Goal: Task Accomplishment & Management: Complete application form

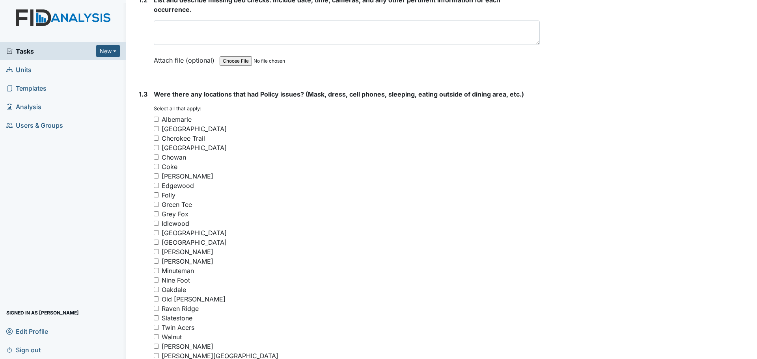
scroll to position [512, 0]
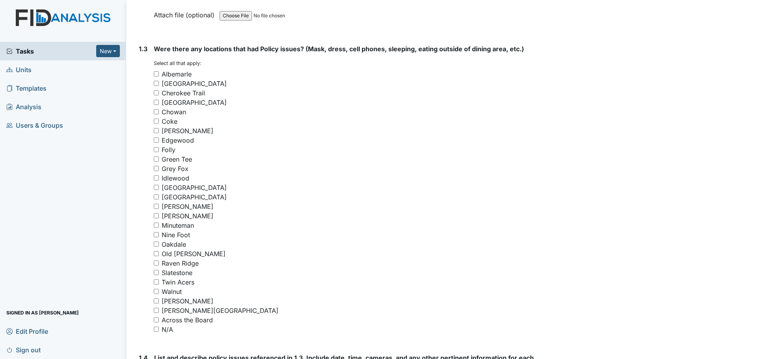
click at [156, 301] on input "[PERSON_NAME]" at bounding box center [156, 300] width 5 height 5
checkbox input "true"
click at [156, 149] on input "Folly" at bounding box center [156, 149] width 5 height 5
checkbox input "true"
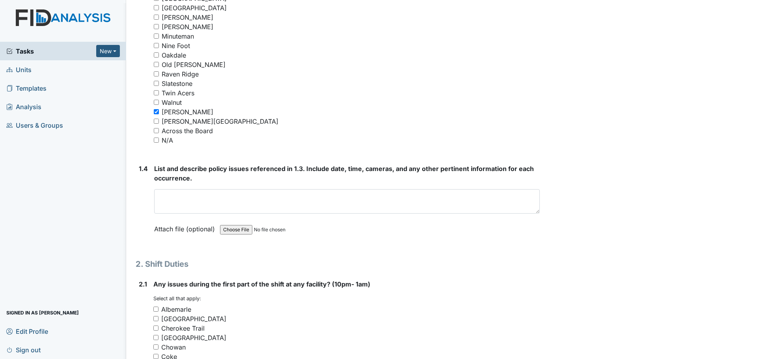
scroll to position [709, 0]
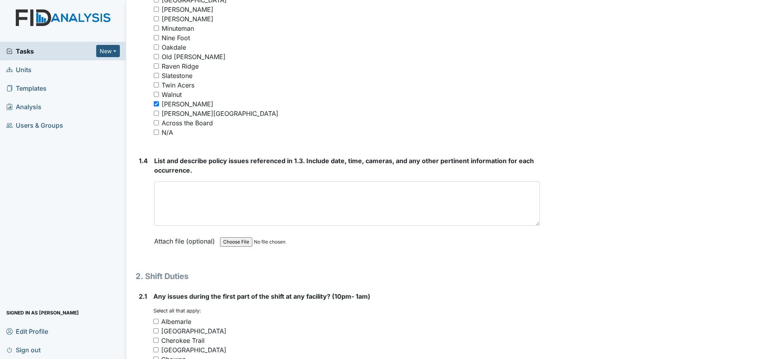
drag, startPoint x: 532, startPoint y: 204, endPoint x: 534, endPoint y: 233, distance: 29.3
click at [534, 226] on textarea at bounding box center [346, 203] width 385 height 45
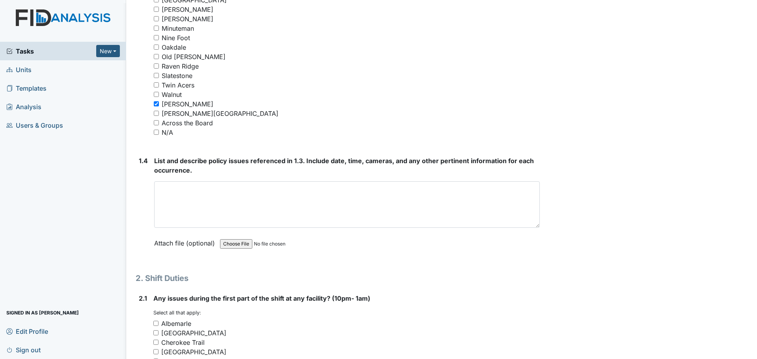
drag, startPoint x: 533, startPoint y: 232, endPoint x: 530, endPoint y: 223, distance: 10.1
click at [530, 223] on textarea at bounding box center [346, 204] width 385 height 46
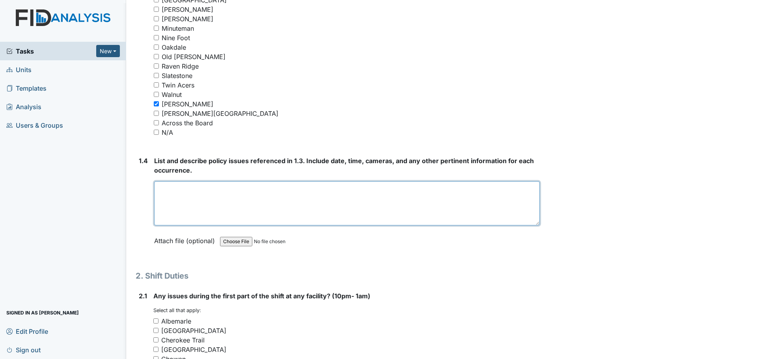
click at [485, 201] on textarea at bounding box center [346, 203] width 385 height 44
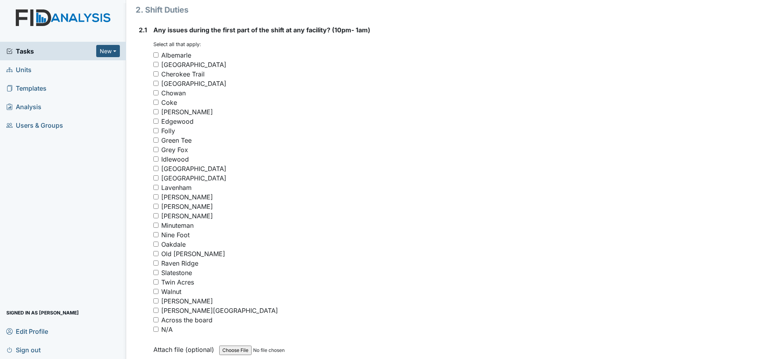
scroll to position [985, 0]
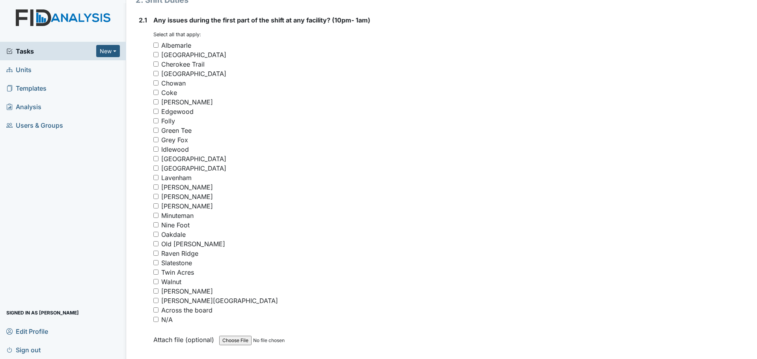
type textarea "[PERSON_NAME]. Folly St."
click at [157, 289] on input "[PERSON_NAME]" at bounding box center [155, 290] width 5 height 5
checkbox input "true"
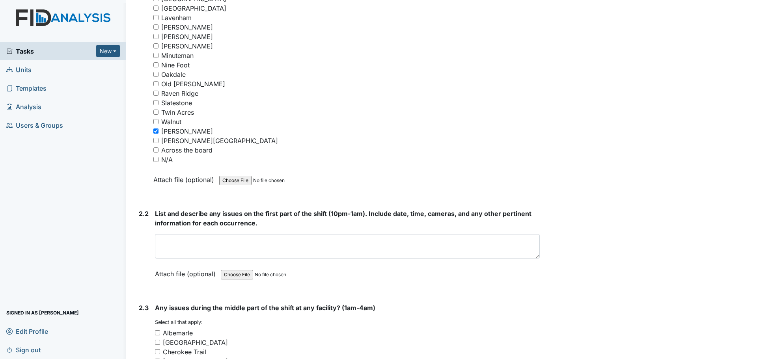
scroll to position [1182, 0]
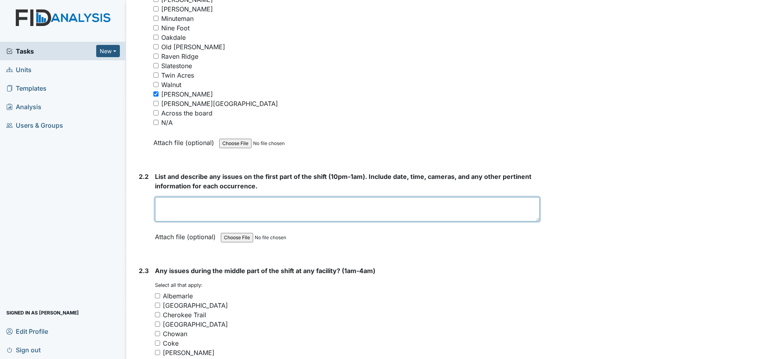
click at [256, 213] on textarea at bounding box center [347, 209] width 385 height 24
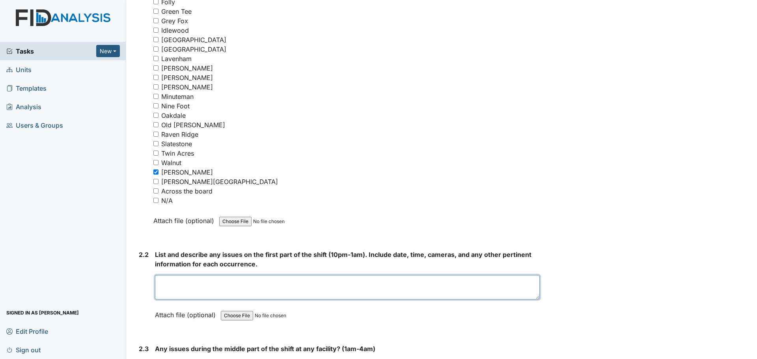
scroll to position [1103, 0]
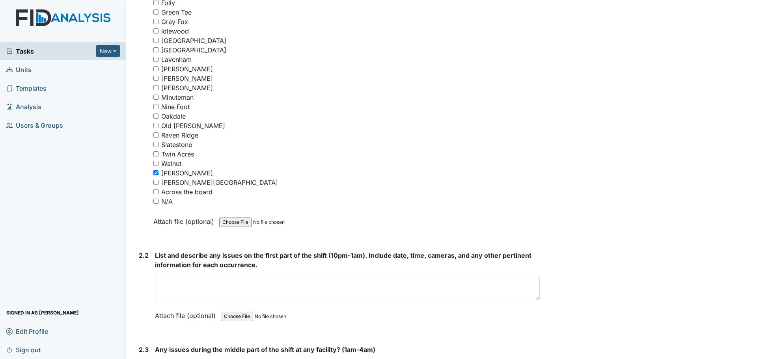
click at [154, 40] on input "[GEOGRAPHIC_DATA]" at bounding box center [155, 40] width 5 height 5
checkbox input "true"
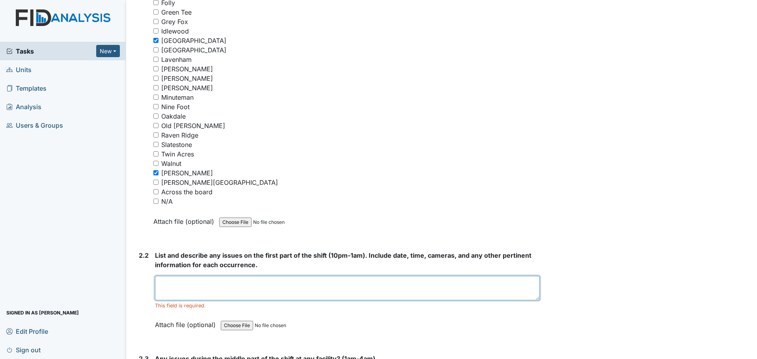
click at [260, 283] on textarea at bounding box center [347, 288] width 385 height 24
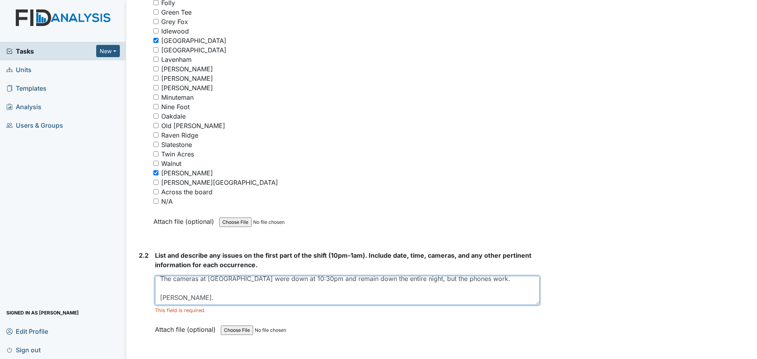
scroll to position [0, 0]
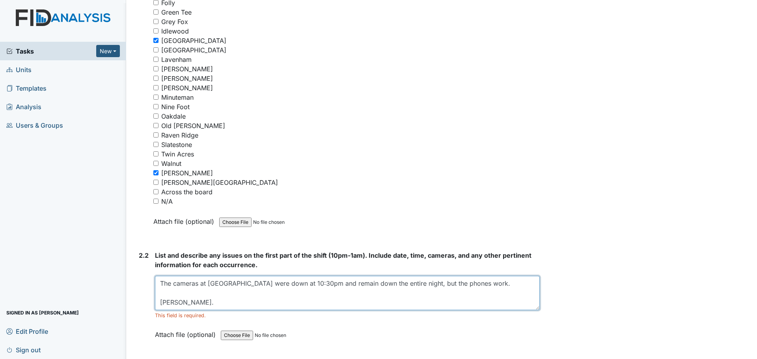
drag, startPoint x: 534, startPoint y: 299, endPoint x: 533, endPoint y: 309, distance: 9.9
click at [533, 309] on textarea "The cameras at [GEOGRAPHIC_DATA] were down at 10:30pm and remain down the entir…" at bounding box center [347, 293] width 385 height 34
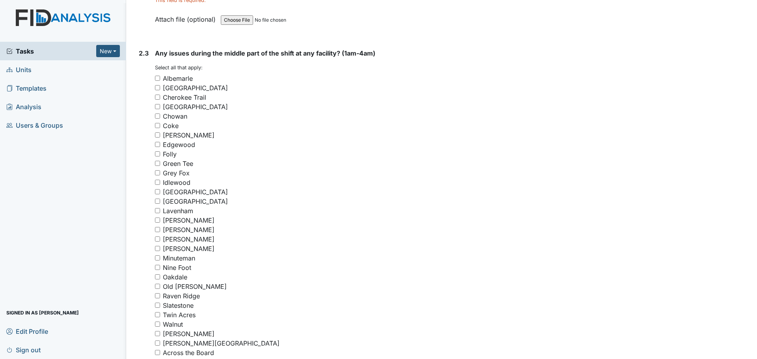
scroll to position [1537, 0]
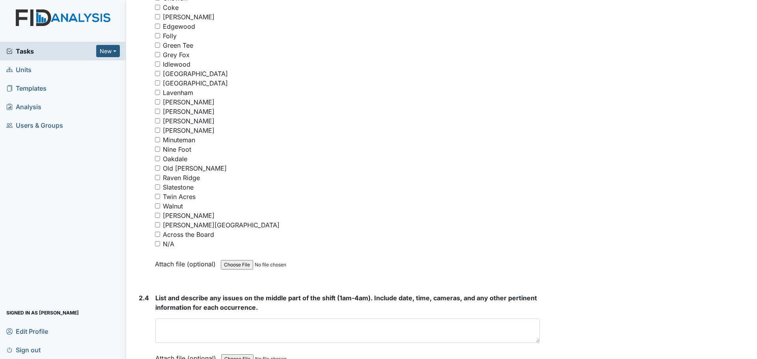
type textarea "The cameras at [GEOGRAPHIC_DATA] were down at 10:30pm and remain down the entir…"
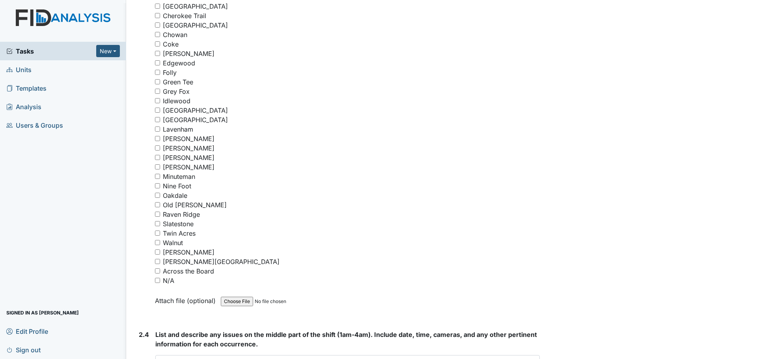
scroll to position [1419, 0]
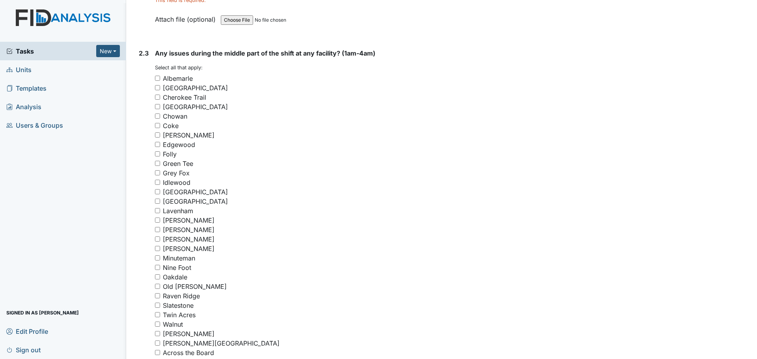
click at [158, 154] on input "Folly" at bounding box center [157, 153] width 5 height 5
checkbox input "true"
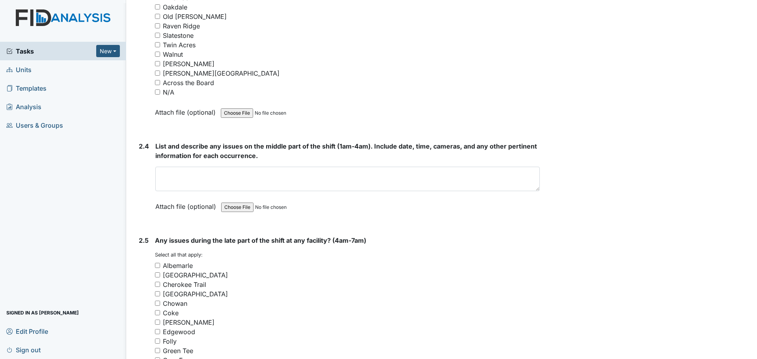
scroll to position [1694, 0]
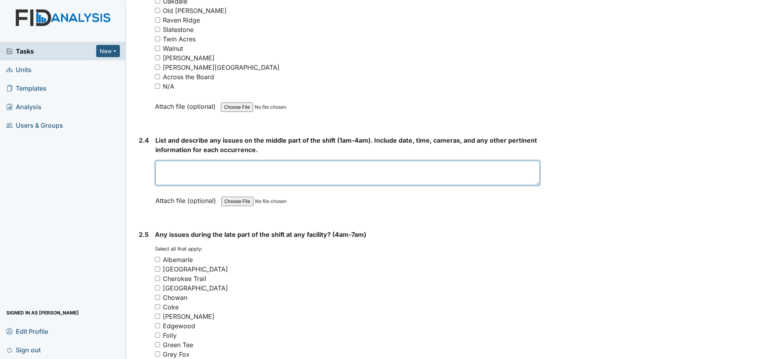
click at [284, 175] on textarea at bounding box center [347, 173] width 384 height 24
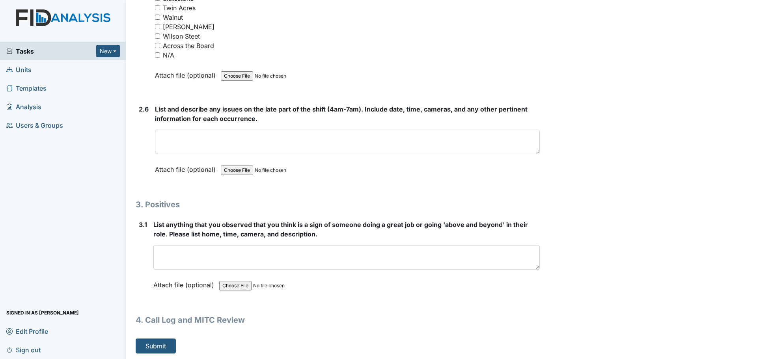
scroll to position [2183, 0]
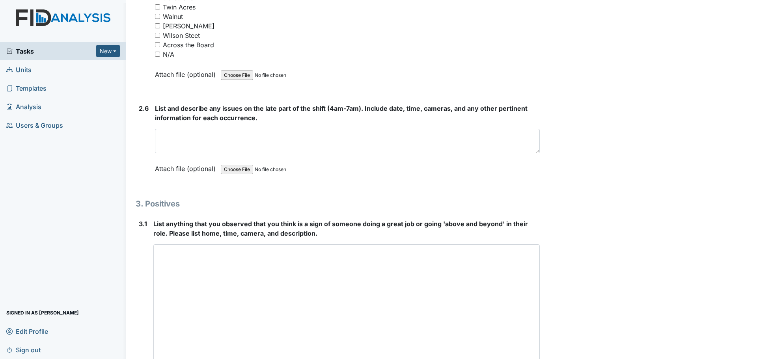
drag, startPoint x: 534, startPoint y: 266, endPoint x: 591, endPoint y: 377, distance: 125.1
click at [591, 359] on html "Tasks New Form Inspection Document Bundle Units Templates Analysis Users & Grou…" at bounding box center [378, 179] width 757 height 359
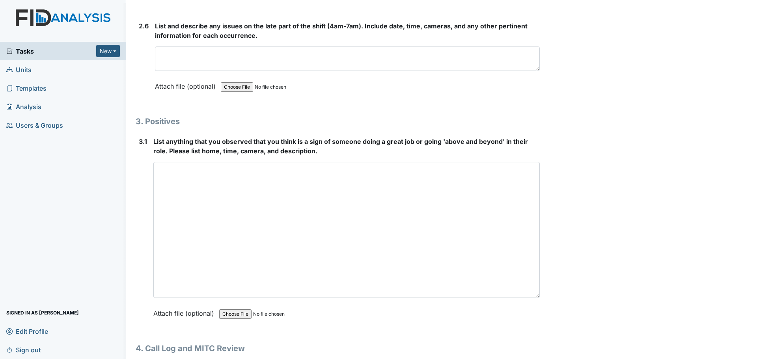
scroll to position [2295, 0]
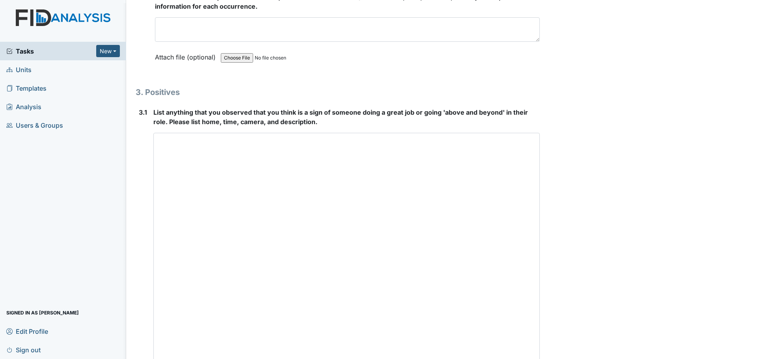
drag, startPoint x: 531, startPoint y: 266, endPoint x: 570, endPoint y: 377, distance: 118.0
click at [570, 359] on html "Tasks New Form Inspection Document Bundle Units Templates Analysis Users & Grou…" at bounding box center [378, 179] width 757 height 359
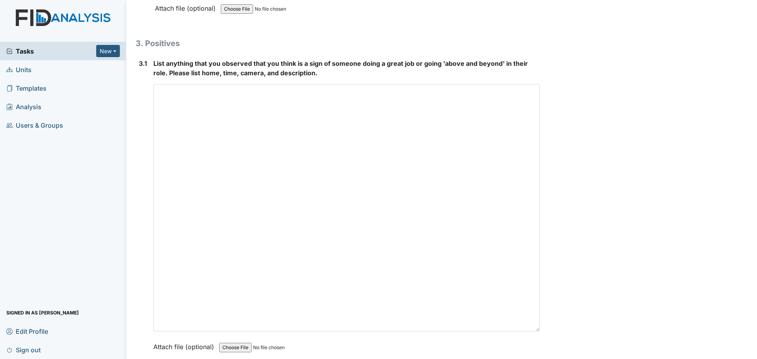
scroll to position [2406, 0]
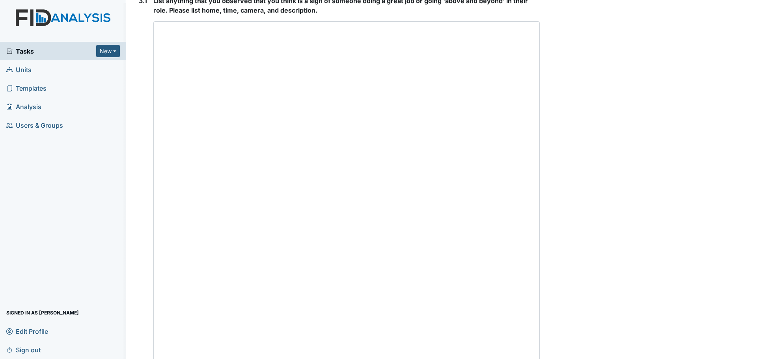
drag, startPoint x: 534, startPoint y: 264, endPoint x: 560, endPoint y: 358, distance: 98.1
click at [543, 359] on html "Tasks New Form Inspection Document Bundle Units Templates Analysis Users & Grou…" at bounding box center [378, 179] width 757 height 359
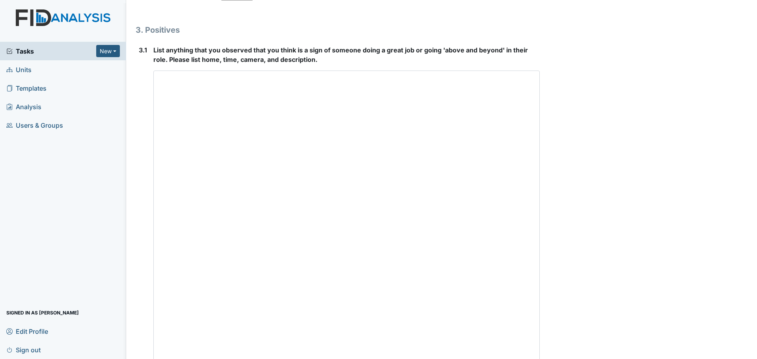
scroll to position [1859, 0]
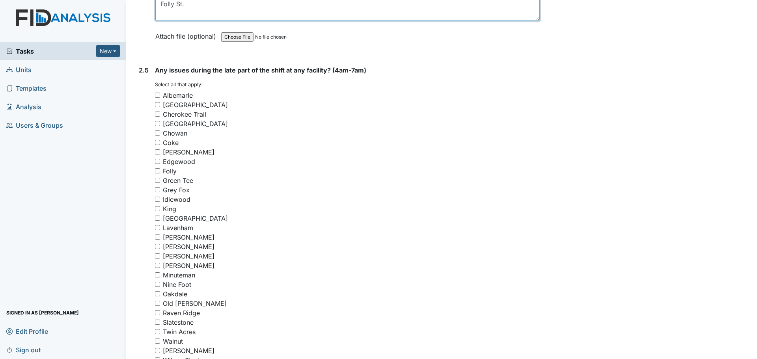
type textarea "Folly St."
click at [386, 272] on div "Minuteman" at bounding box center [347, 274] width 385 height 9
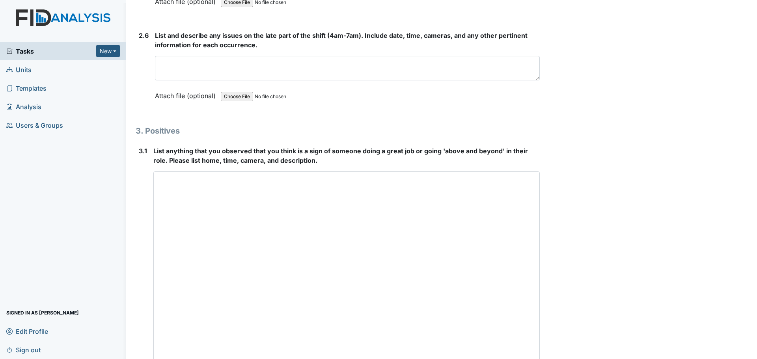
scroll to position [2332, 0]
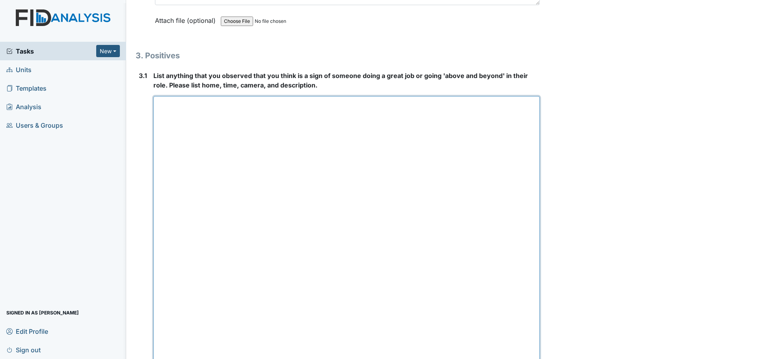
click at [347, 312] on textarea at bounding box center [346, 274] width 386 height 356
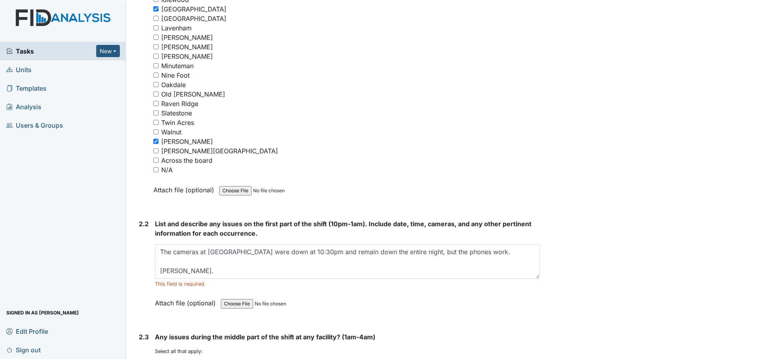
scroll to position [1149, 0]
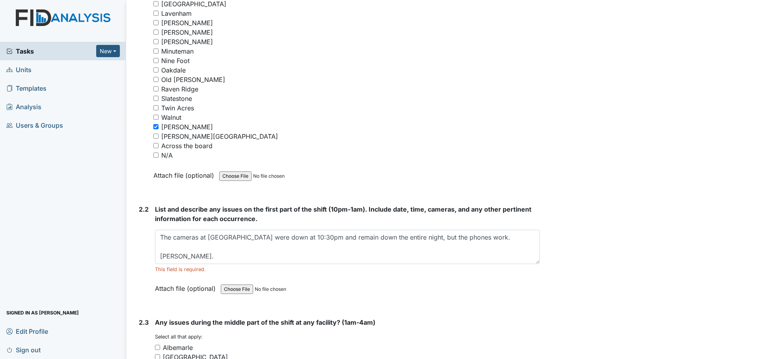
type textarea "**"
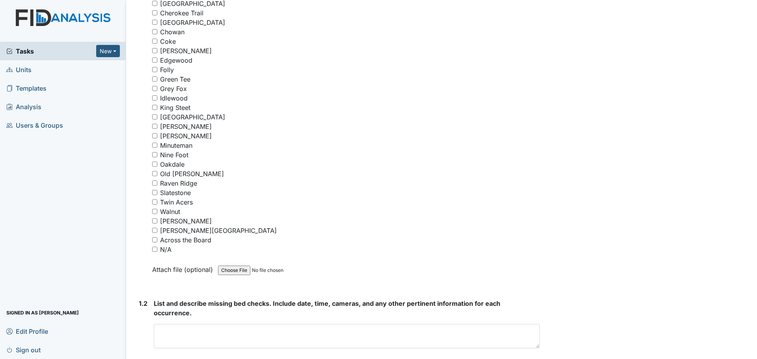
scroll to position [125, 0]
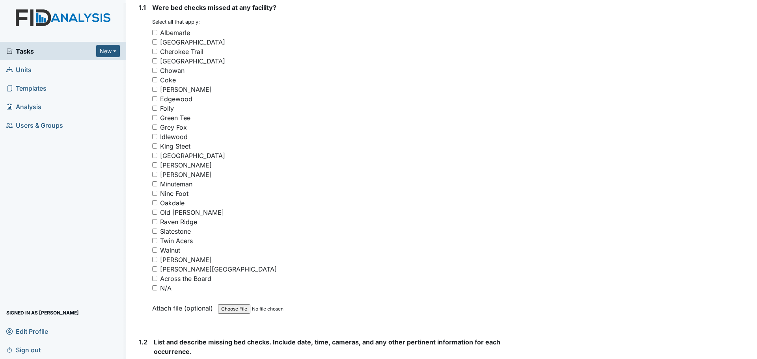
click at [158, 107] on div "Folly" at bounding box center [345, 108] width 387 height 9
click at [154, 107] on input "Folly" at bounding box center [154, 108] width 5 height 5
checkbox input "true"
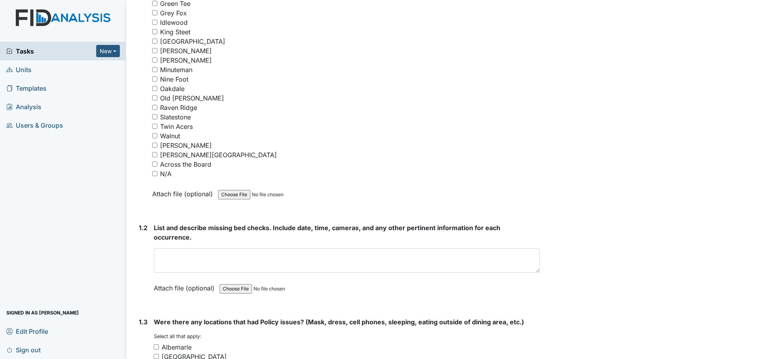
scroll to position [243, 0]
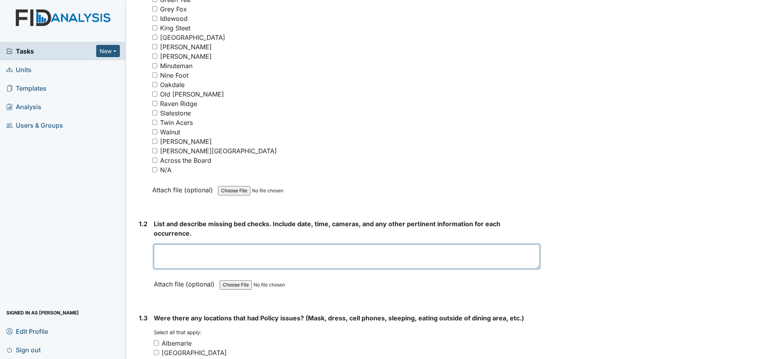
click at [344, 253] on textarea at bounding box center [347, 256] width 386 height 24
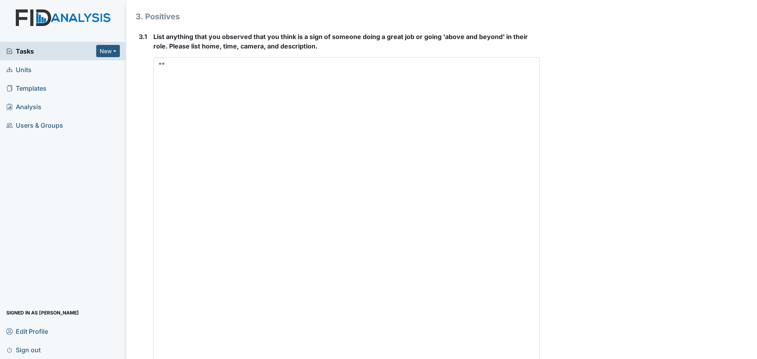
scroll to position [2371, 0]
type textarea "Folly St."
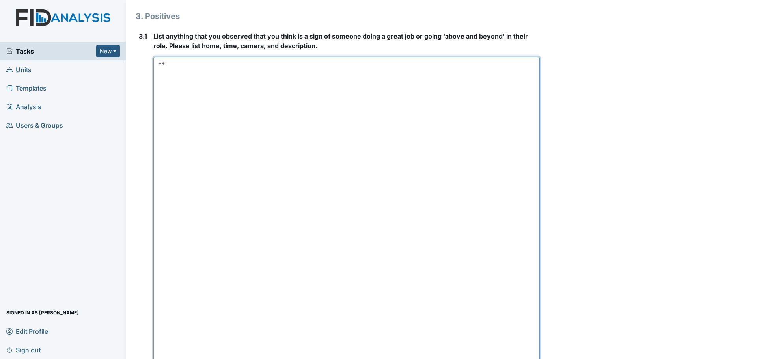
drag, startPoint x: 283, startPoint y: 113, endPoint x: 294, endPoint y: 113, distance: 10.2
click at [284, 113] on textarea "**" at bounding box center [346, 235] width 386 height 356
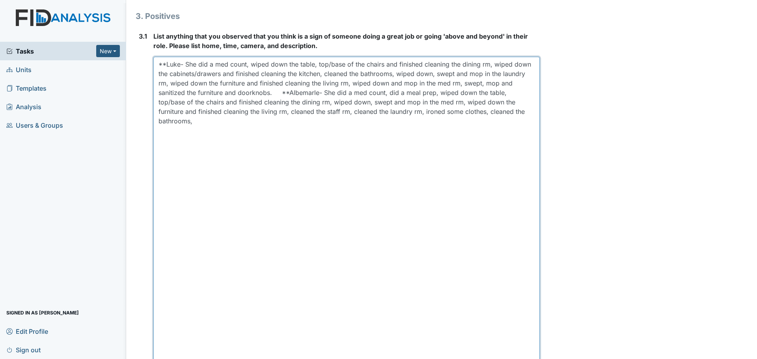
drag, startPoint x: 355, startPoint y: 112, endPoint x: 362, endPoint y: 115, distance: 7.8
click at [355, 112] on textarea "**Luke- She did a med count, wiped down the table, top/base of the chairs and f…" at bounding box center [346, 235] width 386 height 356
click at [408, 123] on textarea "**Luke- She did a med count, wiped down the table, top/base of the chairs and f…" at bounding box center [346, 235] width 386 height 356
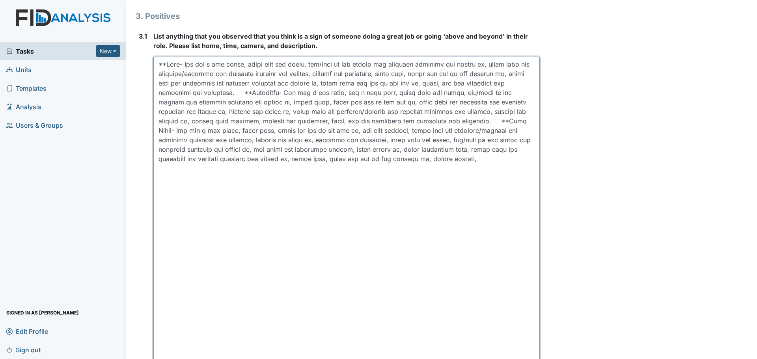
click at [505, 131] on textarea at bounding box center [346, 235] width 386 height 356
click at [355, 112] on textarea at bounding box center [346, 235] width 386 height 356
click at [460, 185] on textarea at bounding box center [346, 235] width 386 height 356
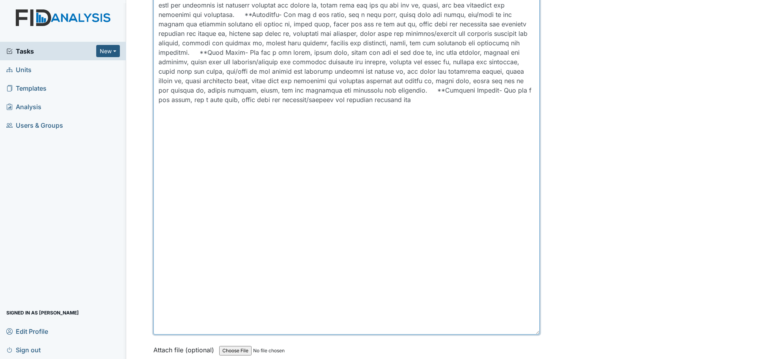
scroll to position [2450, 0]
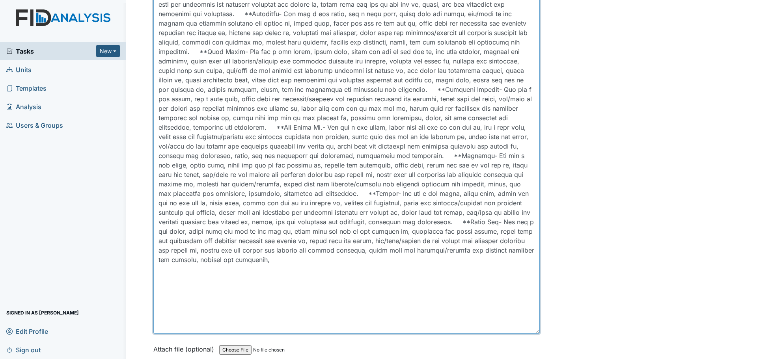
click at [296, 274] on textarea at bounding box center [346, 156] width 386 height 356
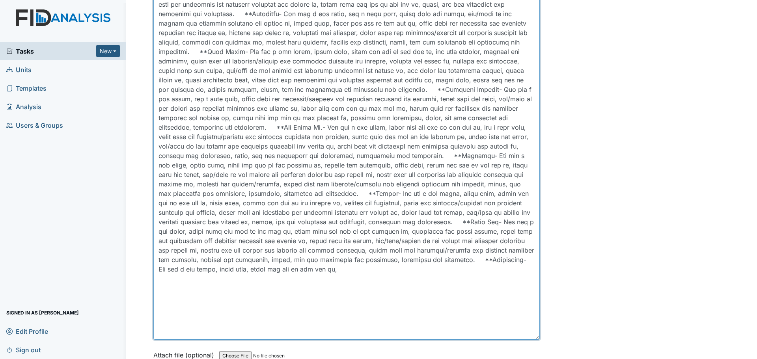
drag, startPoint x: 532, startPoint y: 331, endPoint x: 532, endPoint y: 337, distance: 6.7
click at [532, 337] on textarea at bounding box center [346, 159] width 386 height 362
click at [396, 291] on textarea at bounding box center [346, 159] width 386 height 363
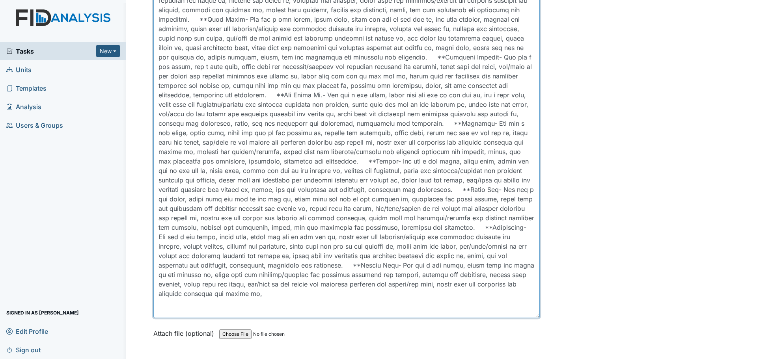
scroll to position [0, 0]
drag, startPoint x: 533, startPoint y: 306, endPoint x: 535, endPoint y: 319, distance: 13.2
click at [535, 319] on textarea at bounding box center [346, 133] width 386 height 375
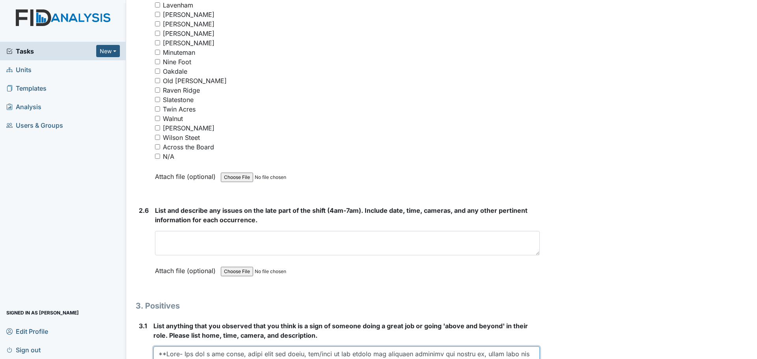
scroll to position [2101, 0]
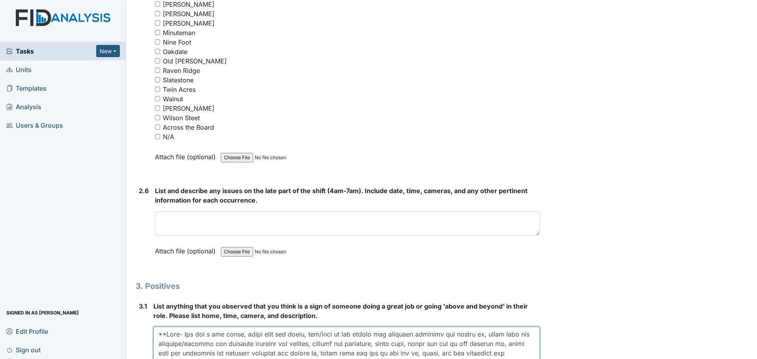
type textarea "**Luke- She did a med count, wiped down the table, top/base of the chairs and f…"
click at [158, 134] on input "N/A" at bounding box center [157, 136] width 5 height 5
checkbox input "true"
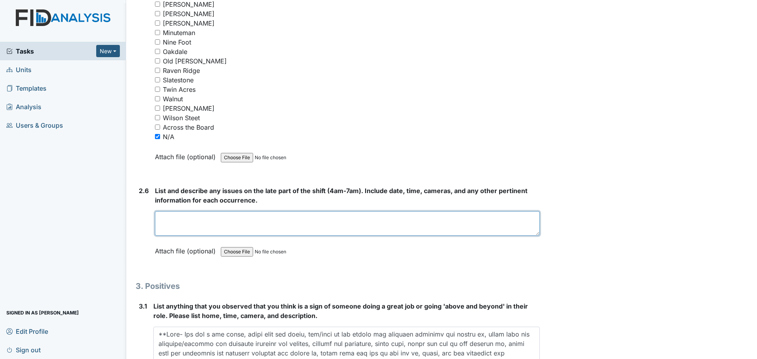
click at [309, 223] on textarea at bounding box center [347, 223] width 385 height 24
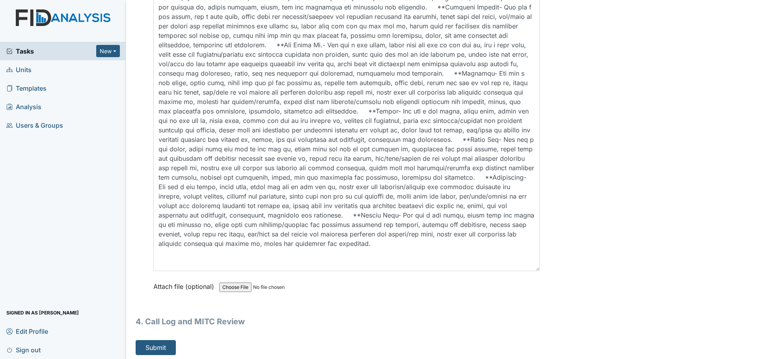
scroll to position [2535, 0]
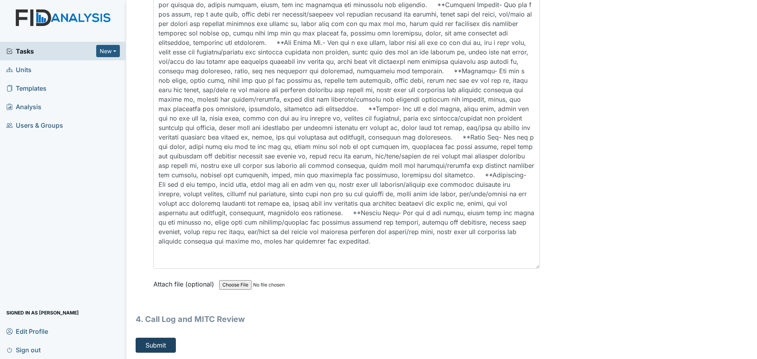
type textarea "Staff finished cleaning and assisted residents."
click at [152, 346] on button "Submit" at bounding box center [156, 345] width 40 height 15
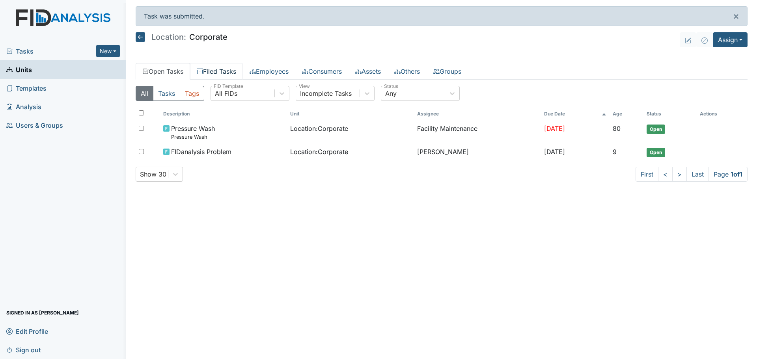
click at [215, 73] on link "Filed Tasks" at bounding box center [216, 71] width 53 height 17
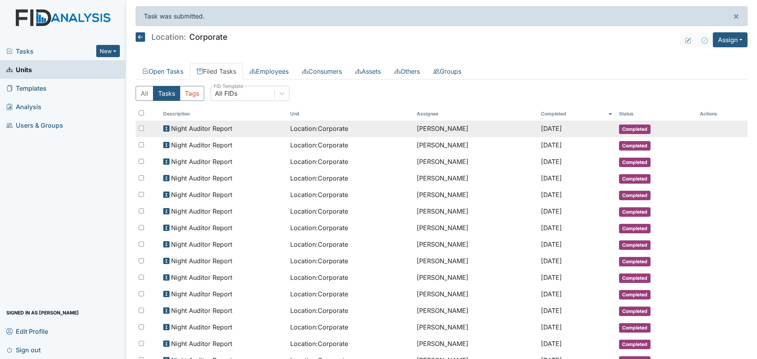
click at [222, 127] on span "Night Auditor Report" at bounding box center [201, 128] width 61 height 9
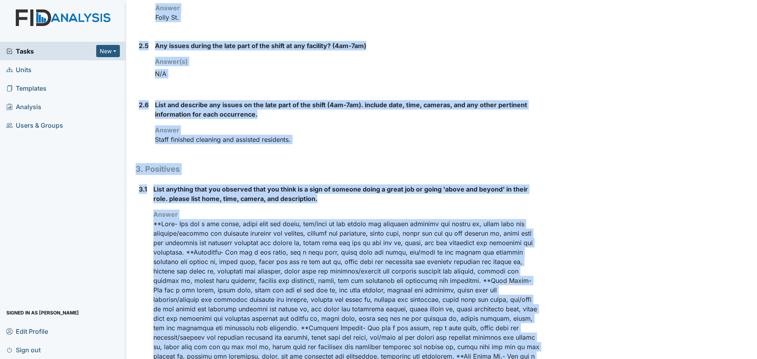
scroll to position [911, 0]
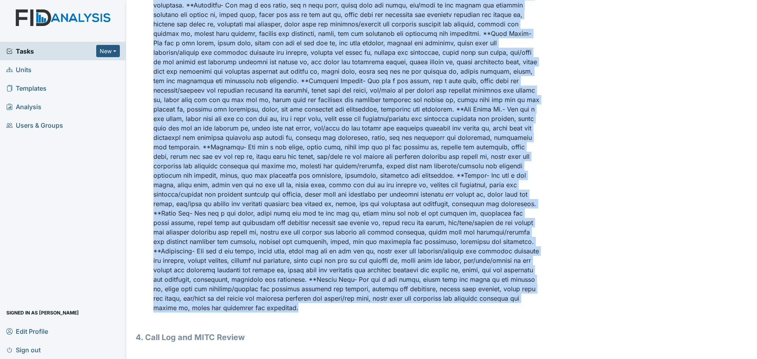
drag, startPoint x: 136, startPoint y: 40, endPoint x: 468, endPoint y: 308, distance: 426.5
copy div "Location: Corporate Assignee: [PERSON_NAME] Creator: [PERSON_NAME] Remediator: …"
